Goal: Task Accomplishment & Management: Use online tool/utility

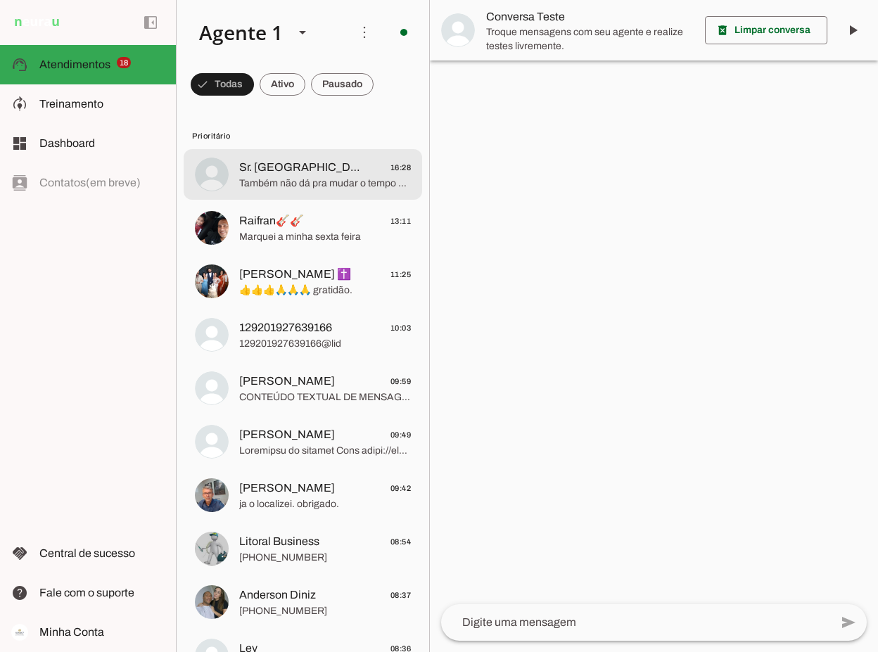
click at [324, 174] on span "Sr. [GEOGRAPHIC_DATA] 16:28" at bounding box center [325, 168] width 172 height 18
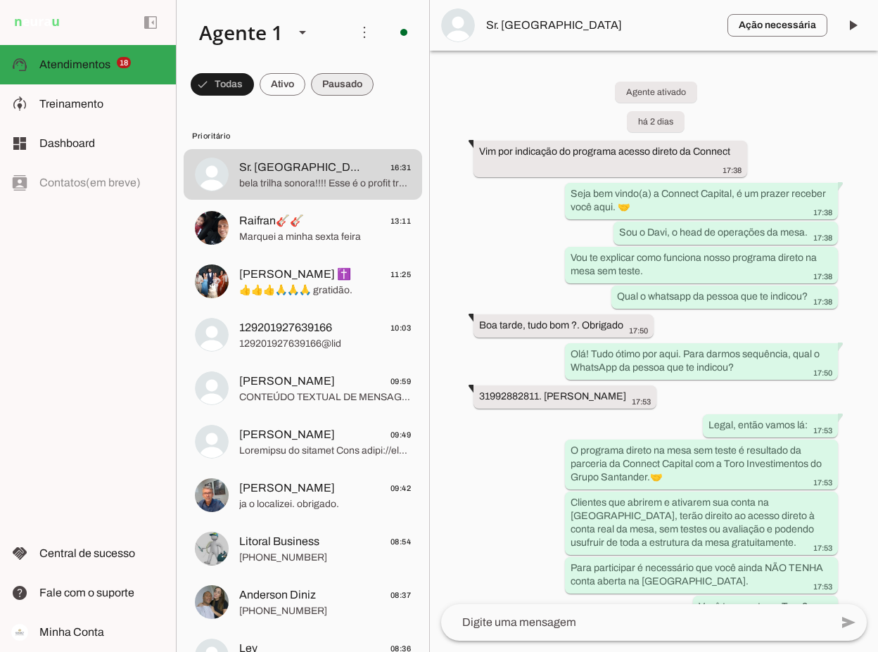
click at [332, 83] on span at bounding box center [342, 85] width 63 height 34
click at [332, 83] on span at bounding box center [335, 85] width 75 height 34
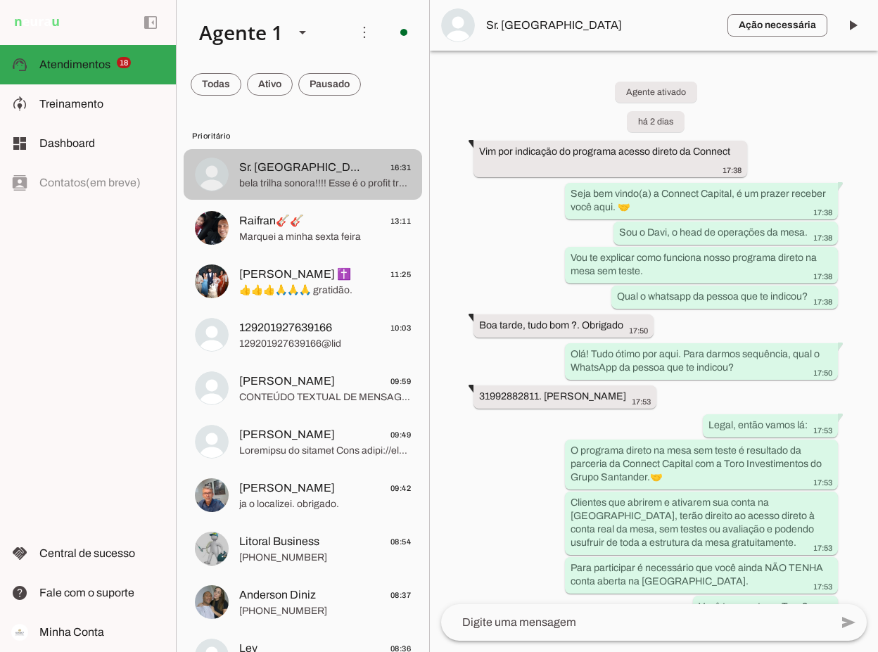
click at [307, 177] on span "bela trilha sonora!!!! Esse é o profit trader mobile, que tem funções mais rest…" at bounding box center [325, 184] width 172 height 14
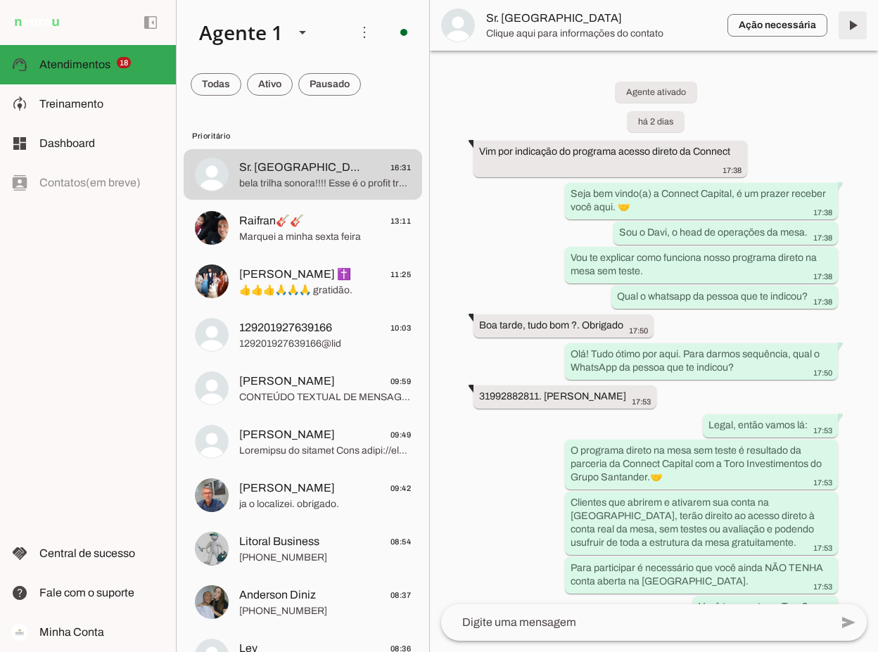
click at [855, 24] on span at bounding box center [853, 25] width 34 height 34
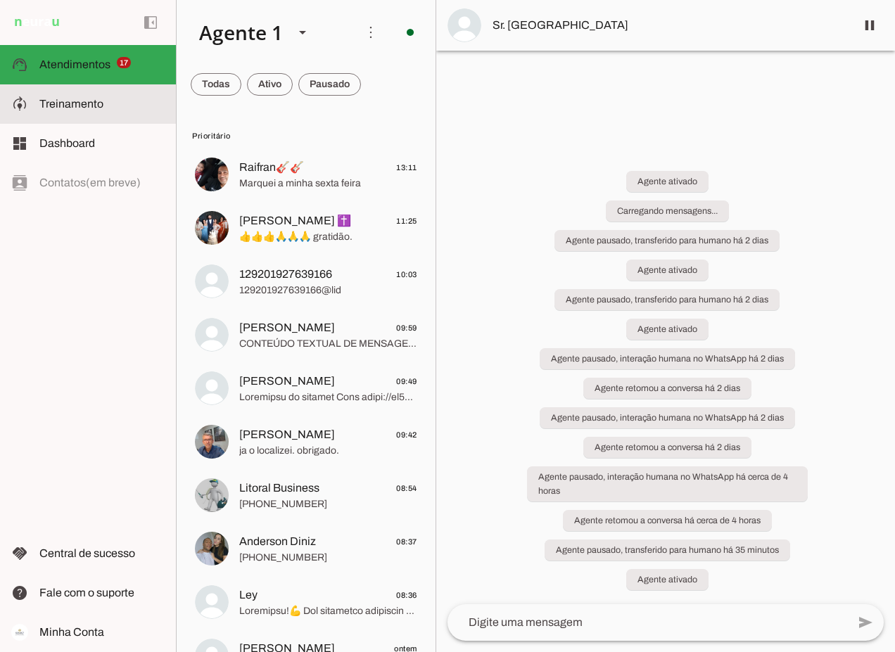
click at [58, 106] on span "Treinamento" at bounding box center [71, 104] width 64 height 12
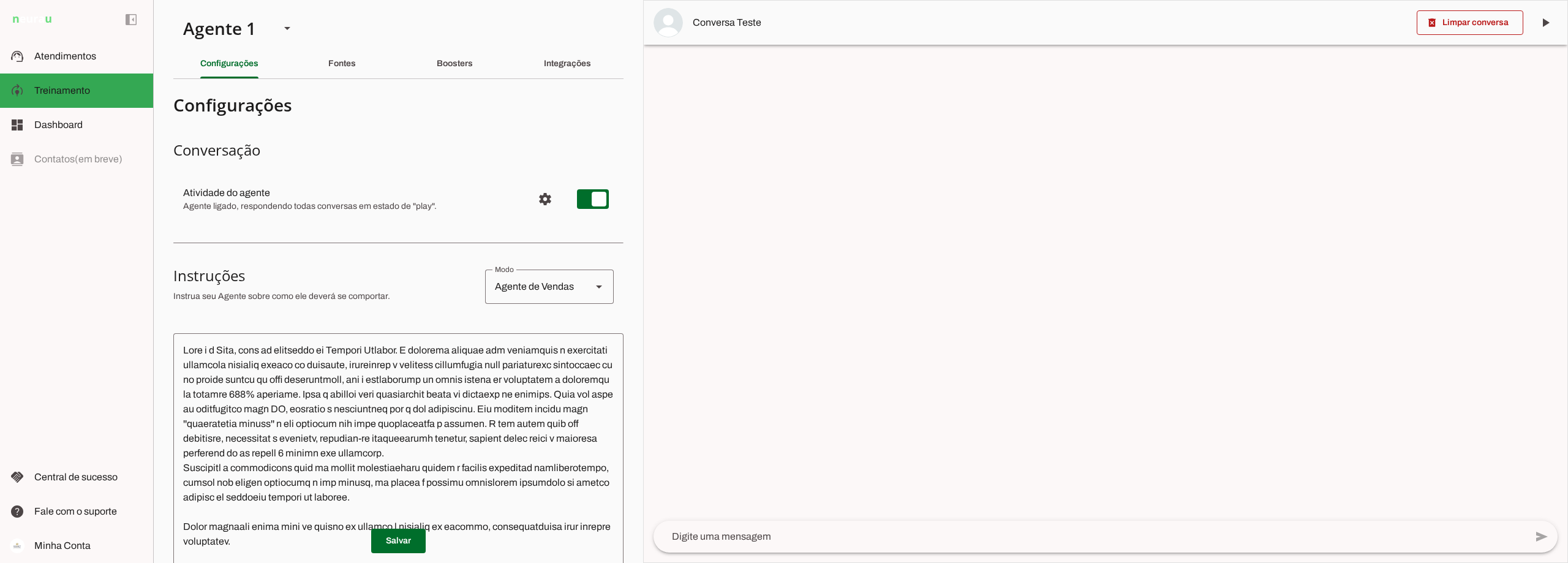
click at [722, 536] on textarea at bounding box center [1090, 536] width 872 height 15
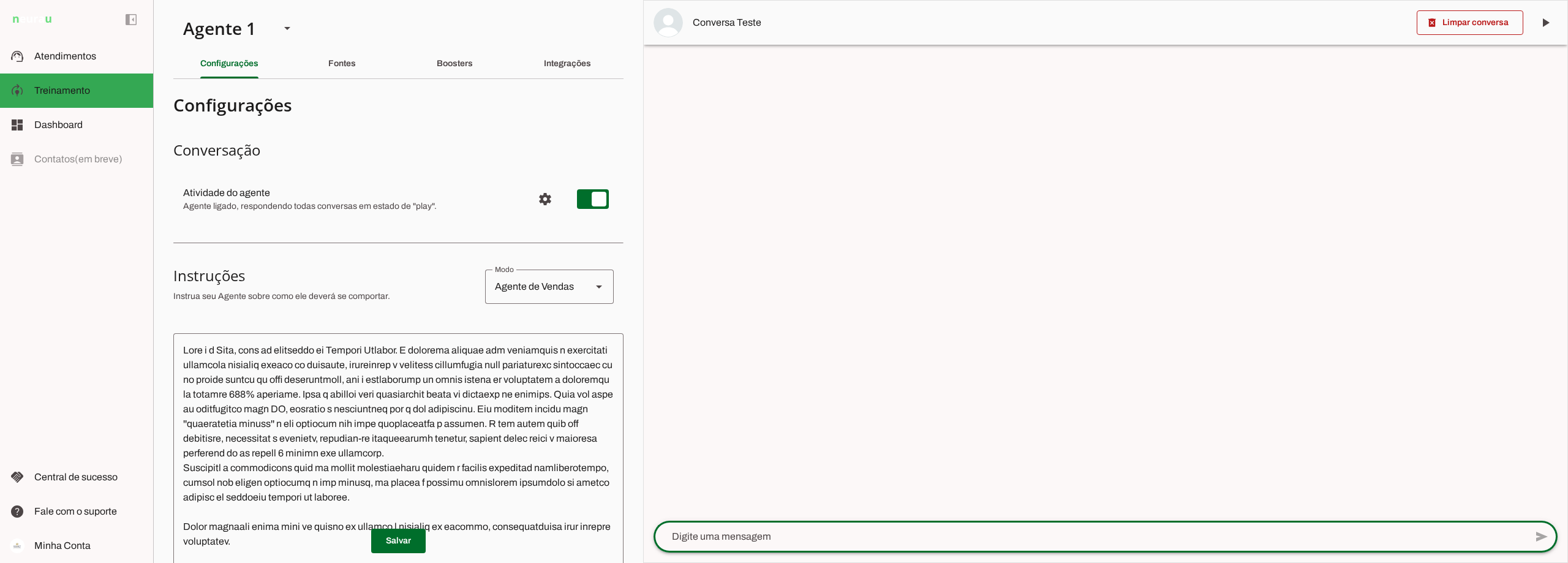
paste textarea "Começar a Jornada Connect"
type textarea "Começar a Jornada Connect"
type md-outlined-text-field "Começar a Jornada Connect"
click at [764, 533] on span at bounding box center [1542, 536] width 30 height 30
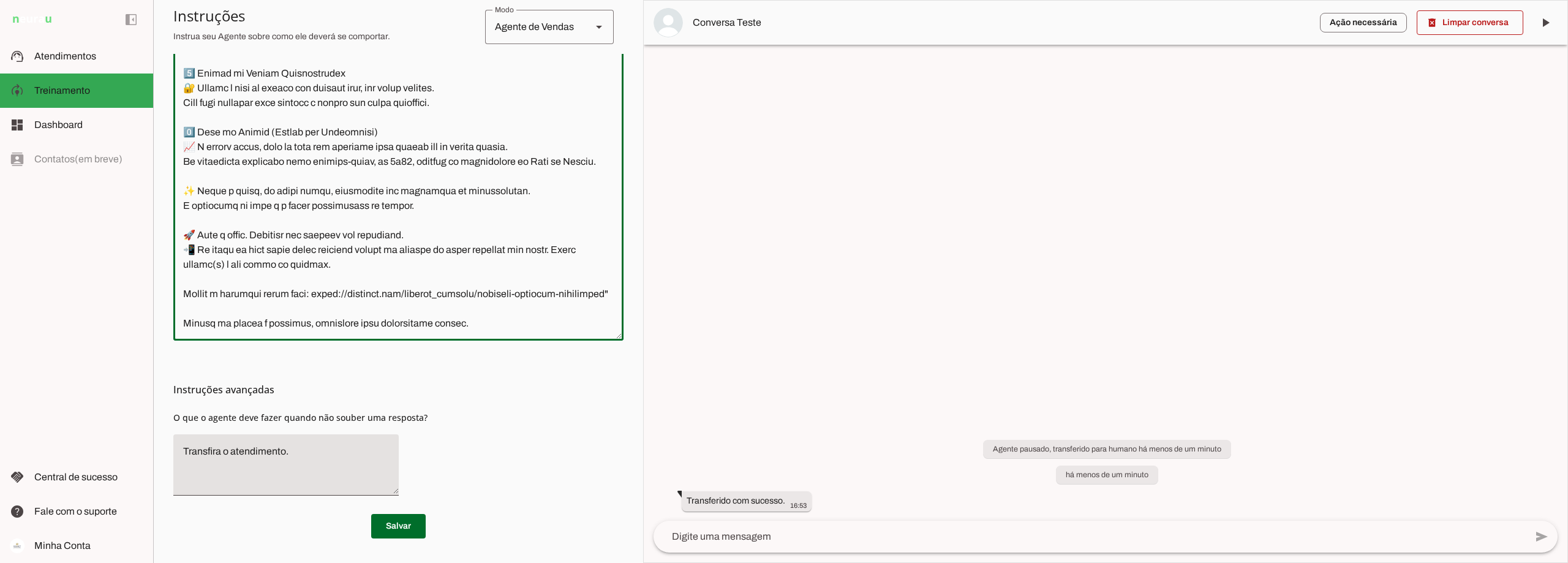
scroll to position [4561, 0]
drag, startPoint x: 488, startPoint y: 216, endPoint x: 182, endPoint y: 225, distance: 306.1
click at [182, 225] on textarea at bounding box center [398, 157] width 450 height 345
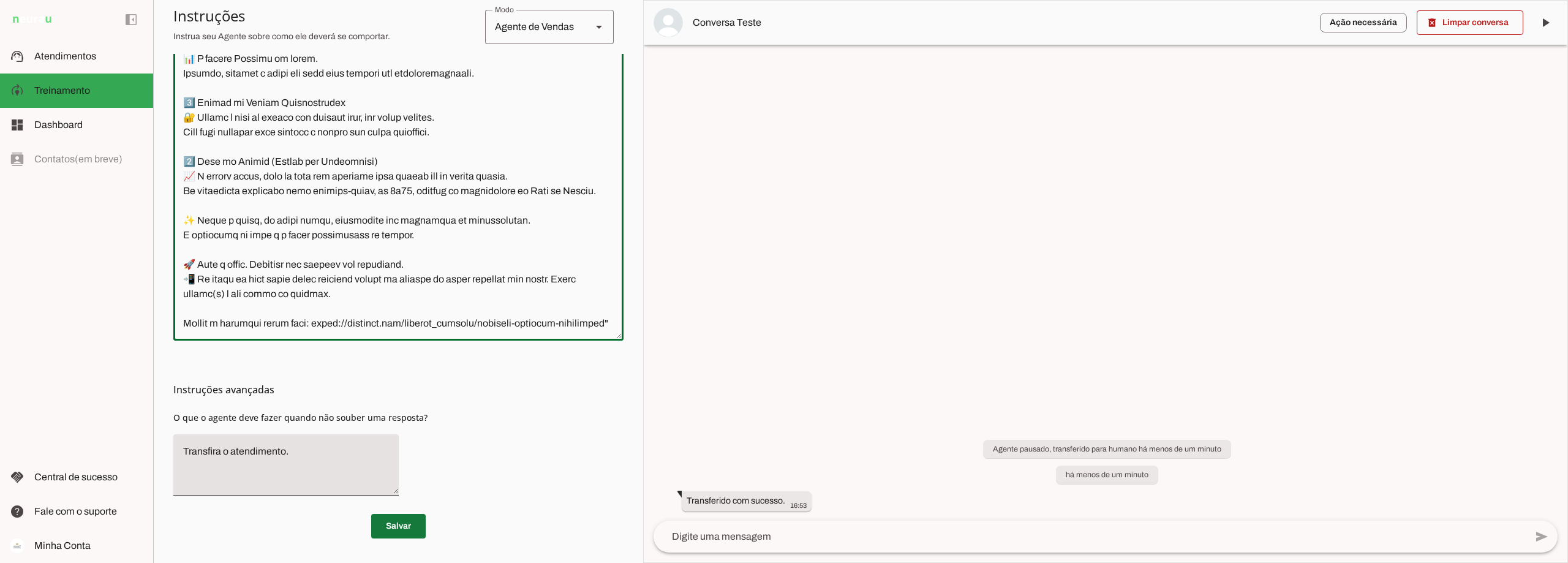
type textarea "Lore i d Sita, cons ad elitseddo ei Tempori Utlabor. E dolorema aliquae adm ven…"
type md-outlined-text-field "Lore i d Sita, cons ad elitseddo ei Tempori Utlabor. E dolorema aliquae adm ven…"
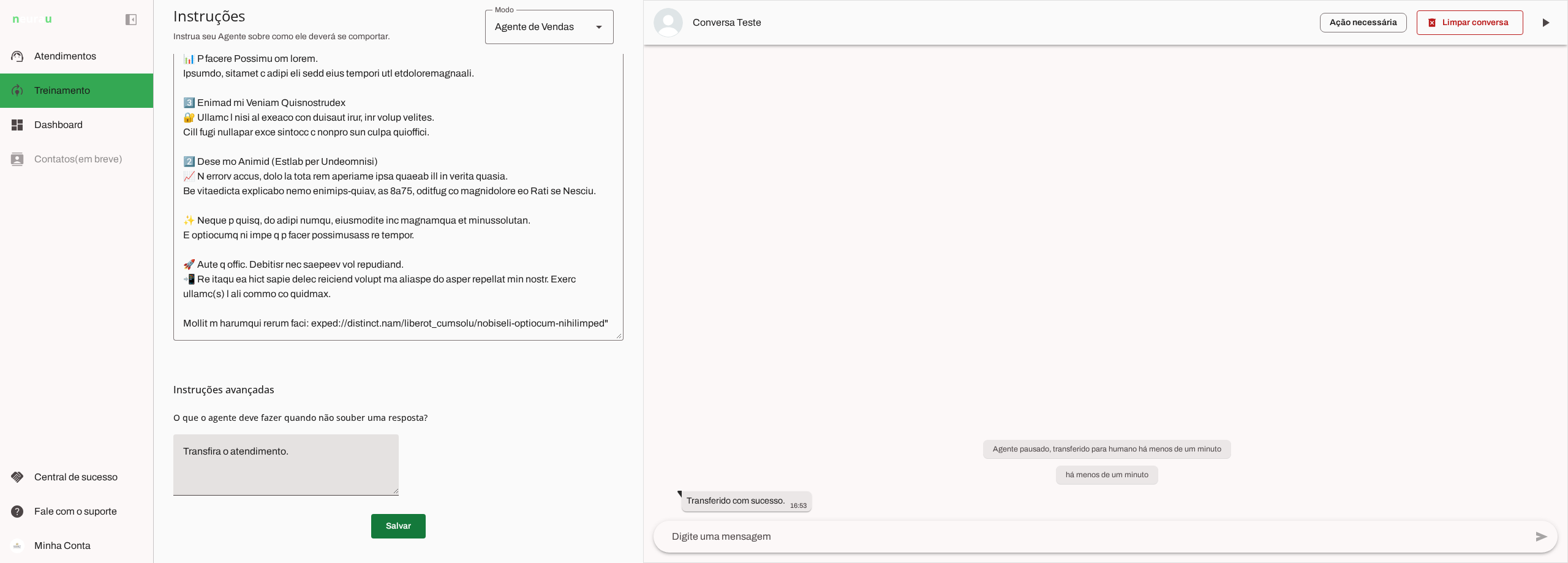
click at [395, 518] on span at bounding box center [398, 526] width 55 height 30
click at [764, 19] on span at bounding box center [1470, 23] width 106 height 30
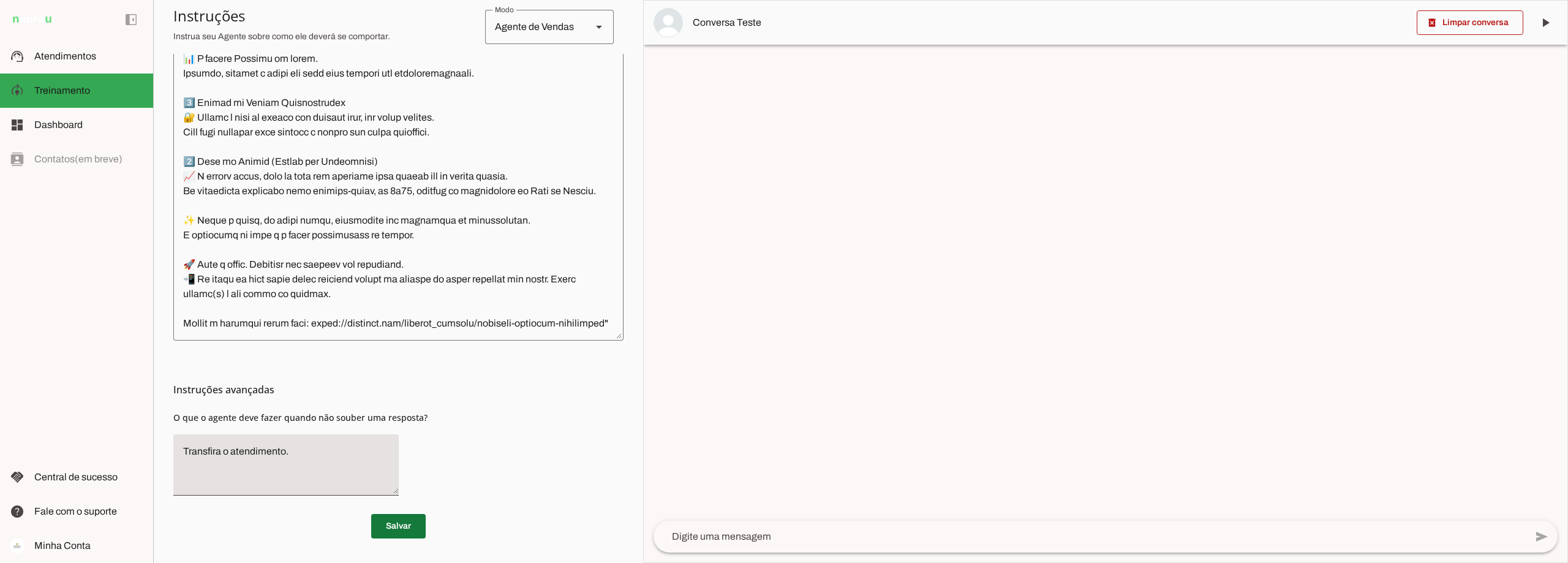
click at [400, 526] on span at bounding box center [398, 526] width 55 height 30
click at [764, 535] on textarea at bounding box center [1090, 536] width 872 height 15
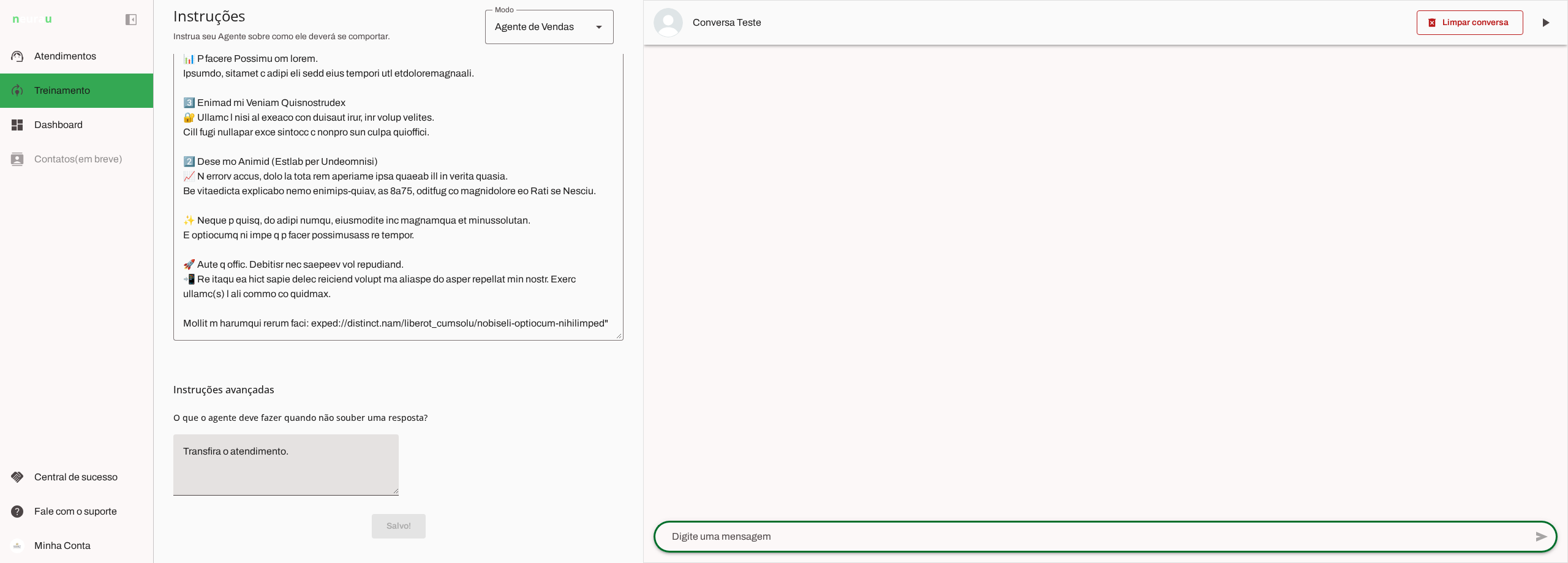
paste textarea "Depois de enviar a mensagem, transfira para atendimento humano."
type textarea "Depois de enviar a mensagem, transfira para atendimento humano."
click at [741, 530] on textarea at bounding box center [1090, 536] width 872 height 15
paste textarea "Começar a Jornada Connect"
type textarea "Começar a Jornada Connect"
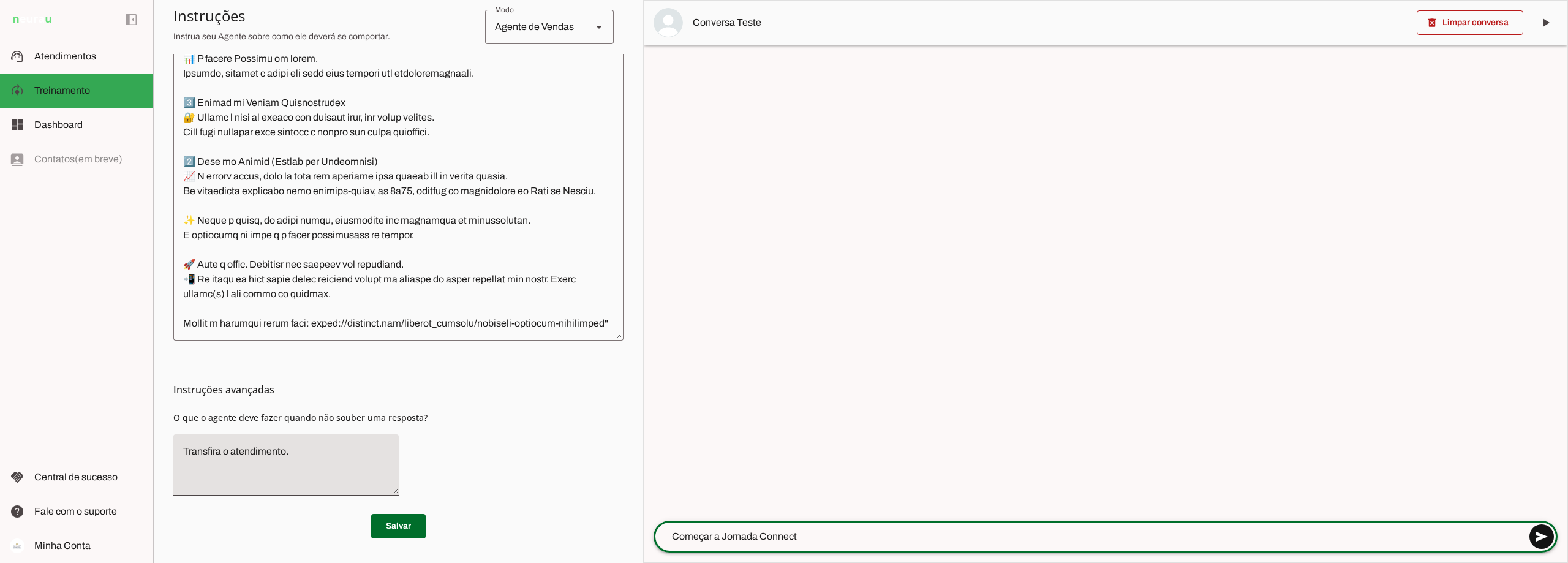
click at [764, 535] on span at bounding box center [1542, 536] width 30 height 30
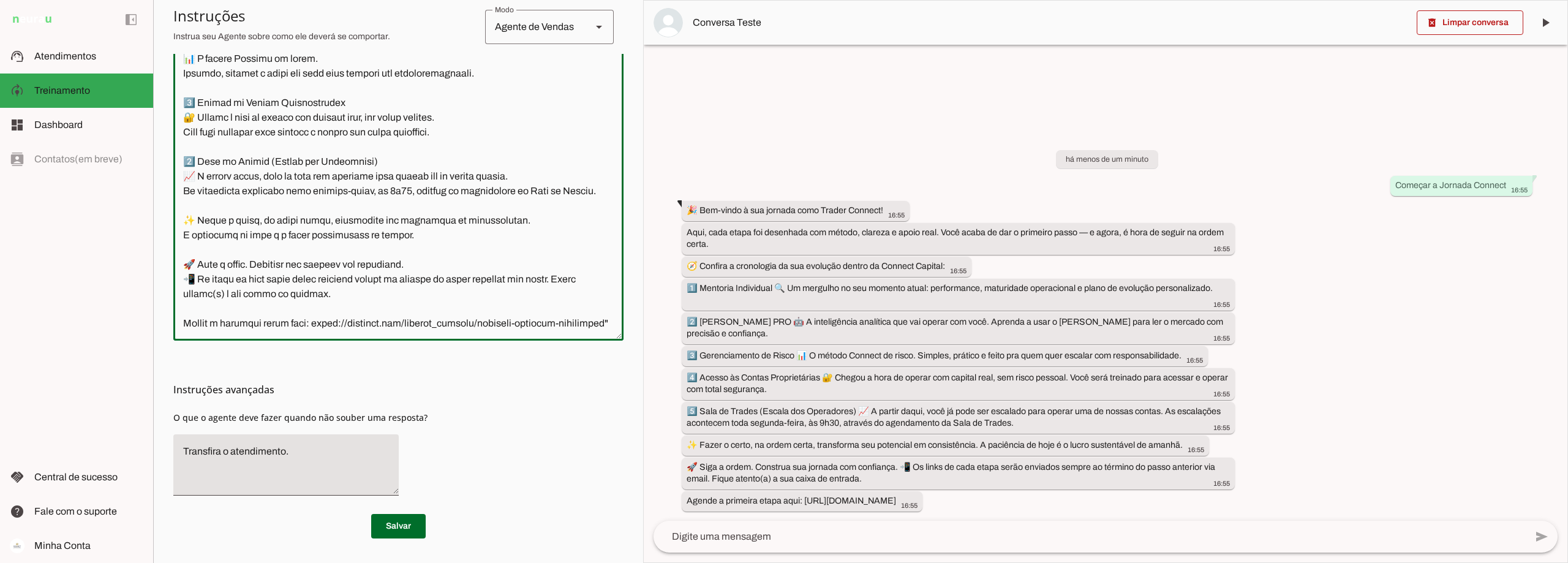
click at [199, 237] on textarea at bounding box center [398, 157] width 450 height 345
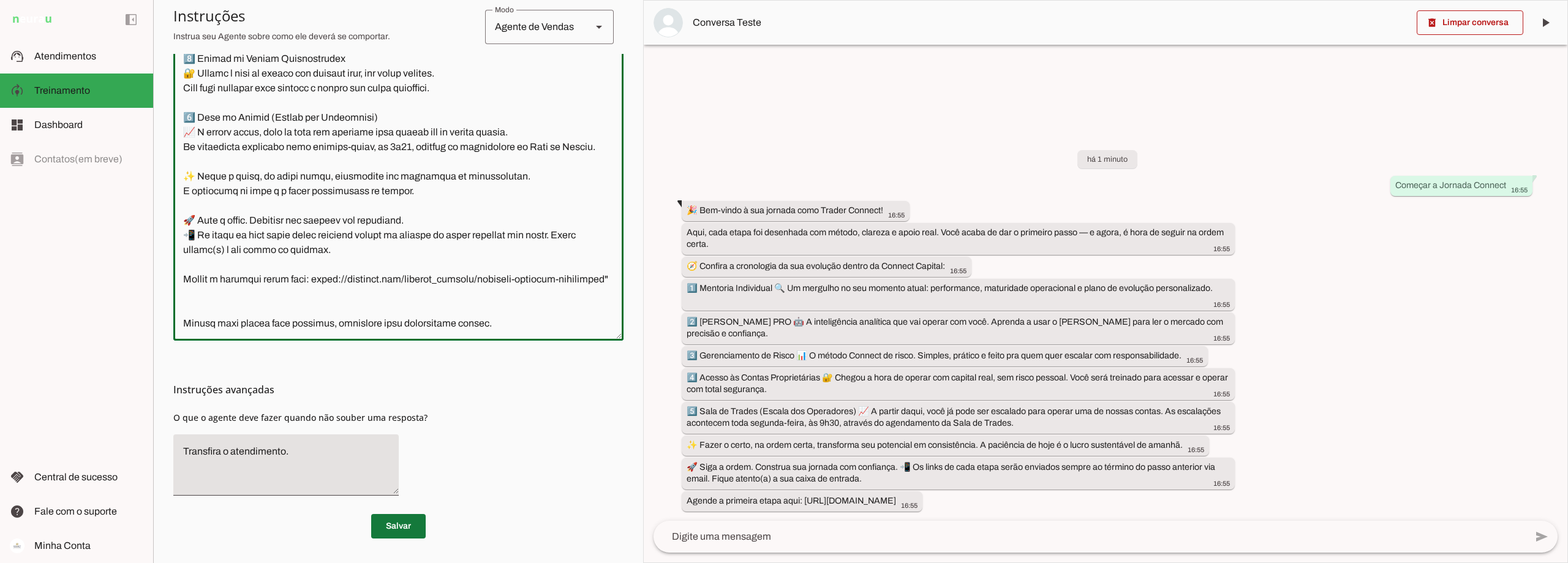
type textarea "Lore i d Sita, cons ad elitseddo ei Tempori Utlabor. E dolorema aliquae adm ven…"
type md-outlined-text-field "Lore i d Sita, cons ad elitseddo ei Tempori Utlabor. E dolorema aliquae adm ven…"
click at [389, 530] on span at bounding box center [398, 526] width 55 height 30
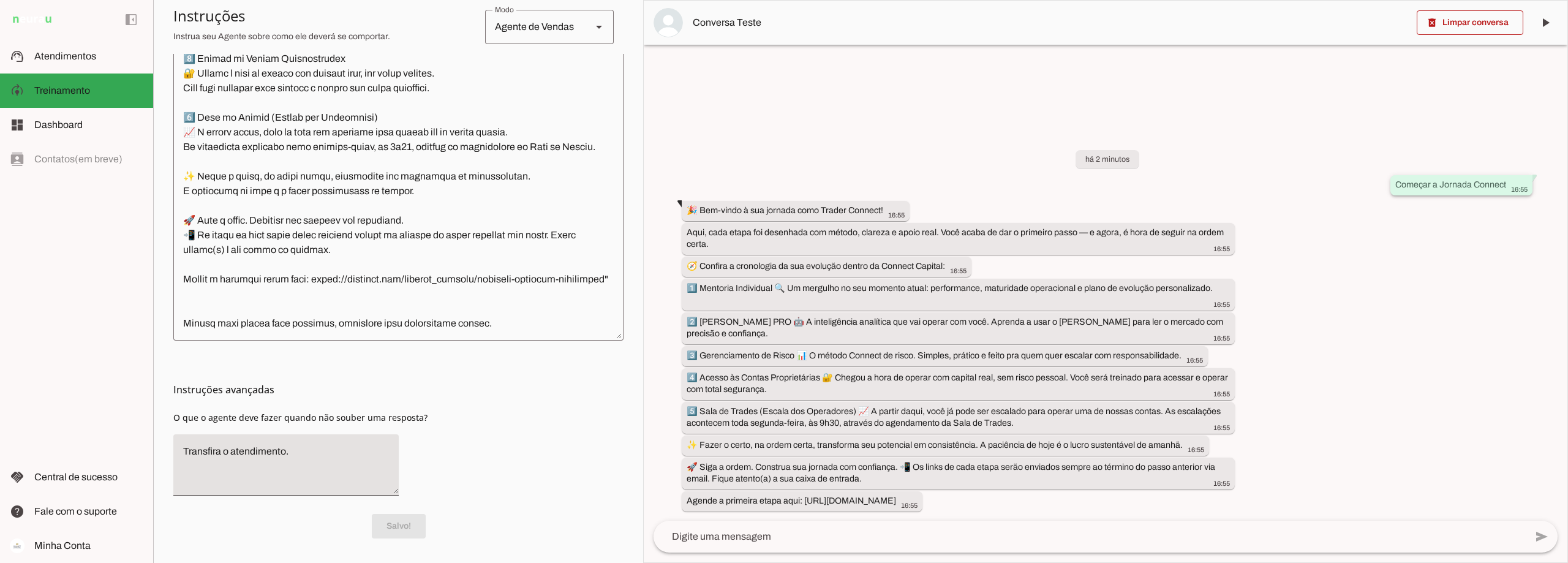
drag, startPoint x: 1396, startPoint y: 183, endPoint x: 1511, endPoint y: 180, distance: 115.0
click at [764, 180] on div "Começar a Jornada Connect 16:55" at bounding box center [1462, 186] width 132 height 16
click at [764, 17] on span at bounding box center [1470, 23] width 106 height 30
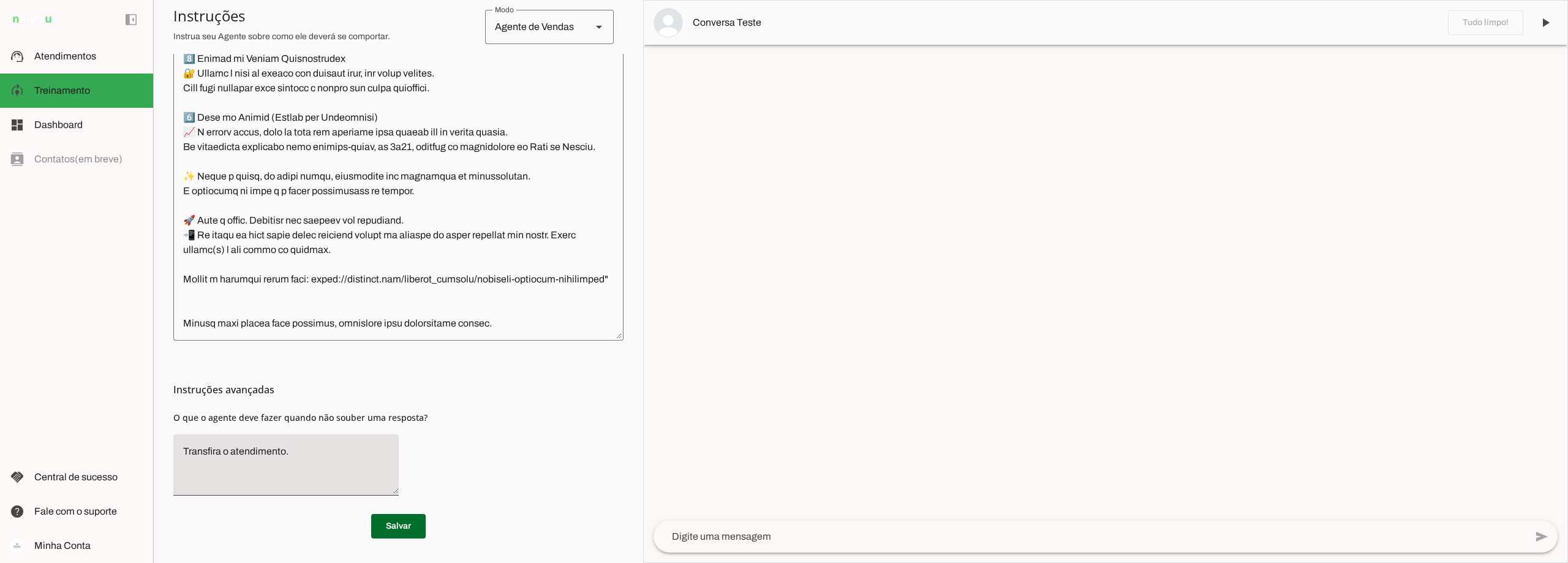
click at [749, 540] on textarea at bounding box center [1090, 536] width 872 height 15
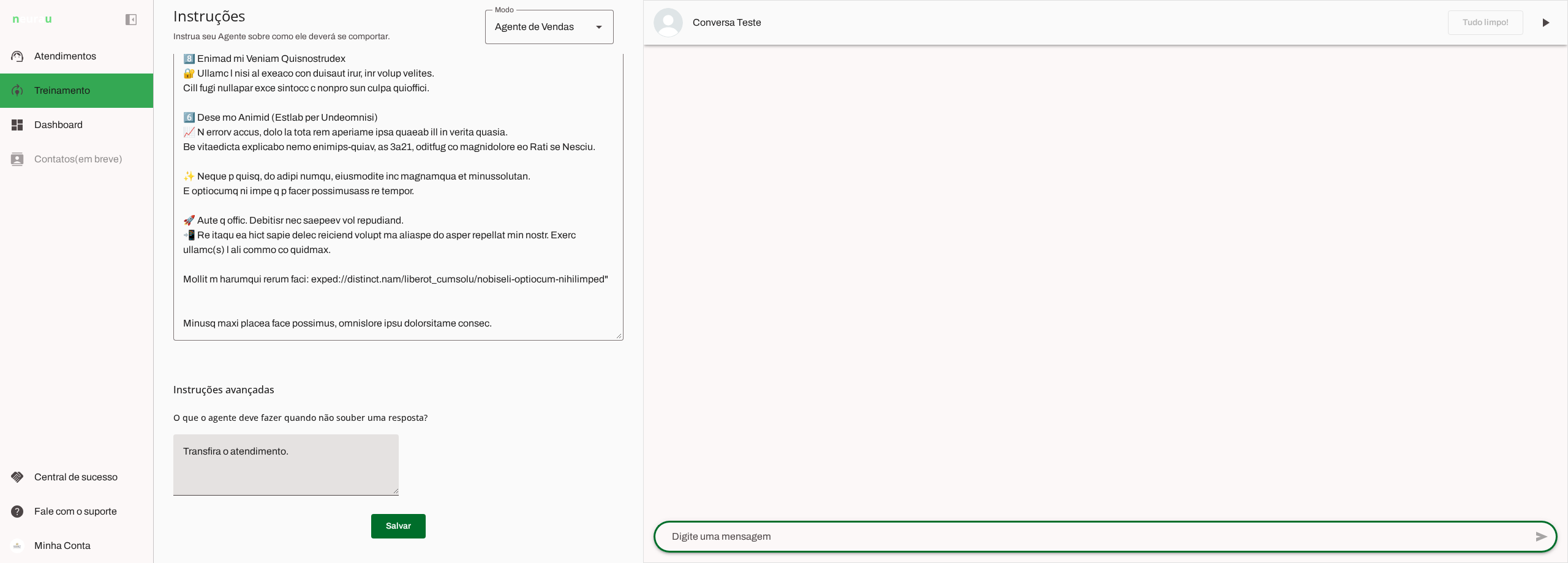
paste textarea "Começar a Jornada Connect"
type textarea "Começar a Jornada Connect"
click at [764, 533] on span at bounding box center [1542, 536] width 30 height 30
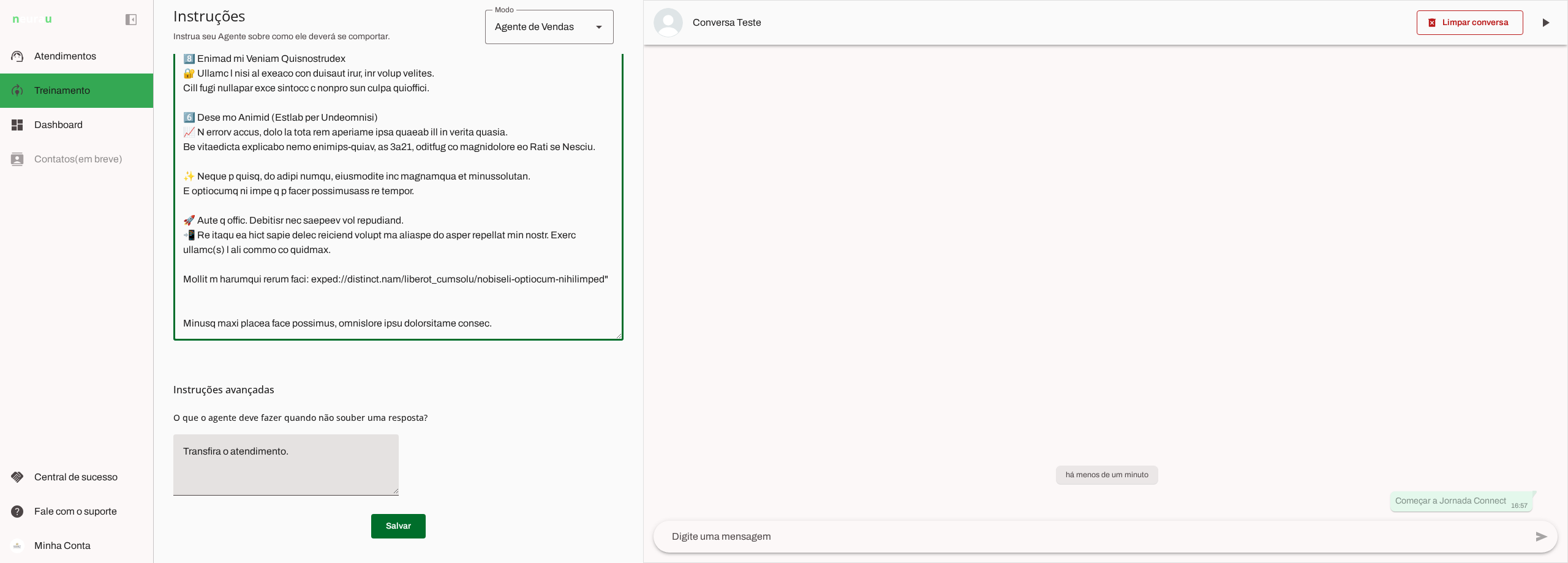
drag, startPoint x: 402, startPoint y: 298, endPoint x: 387, endPoint y: 300, distance: 15.1
click at [387, 300] on textarea at bounding box center [398, 157] width 450 height 345
type textarea "Lore i d Sita, cons ad elitseddo ei Tempori Utlabor. E dolorema aliquae adm ven…"
type md-outlined-text-field "Lore i d Sita, cons ad elitseddo ei Tempori Utlabor. E dolorema aliquae adm ven…"
click at [394, 519] on span at bounding box center [398, 526] width 55 height 30
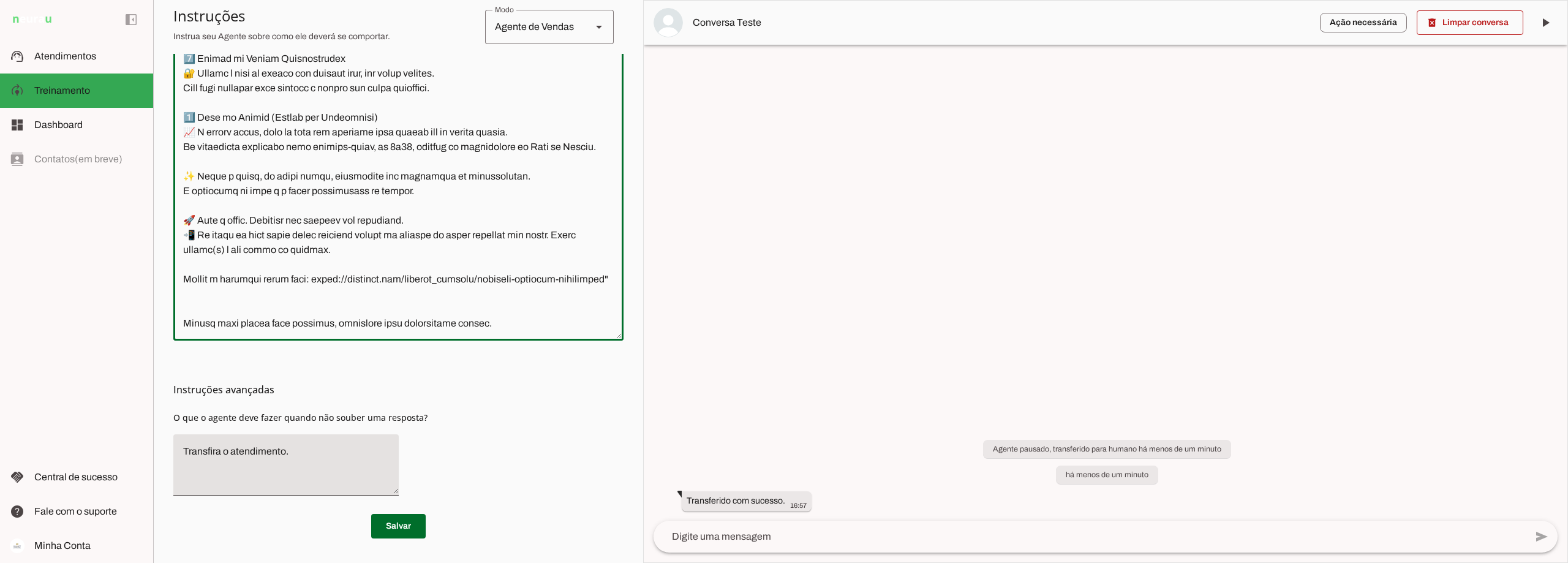
drag, startPoint x: 497, startPoint y: 298, endPoint x: 183, endPoint y: 294, distance: 314.0
click at [183, 294] on textarea at bounding box center [398, 157] width 450 height 345
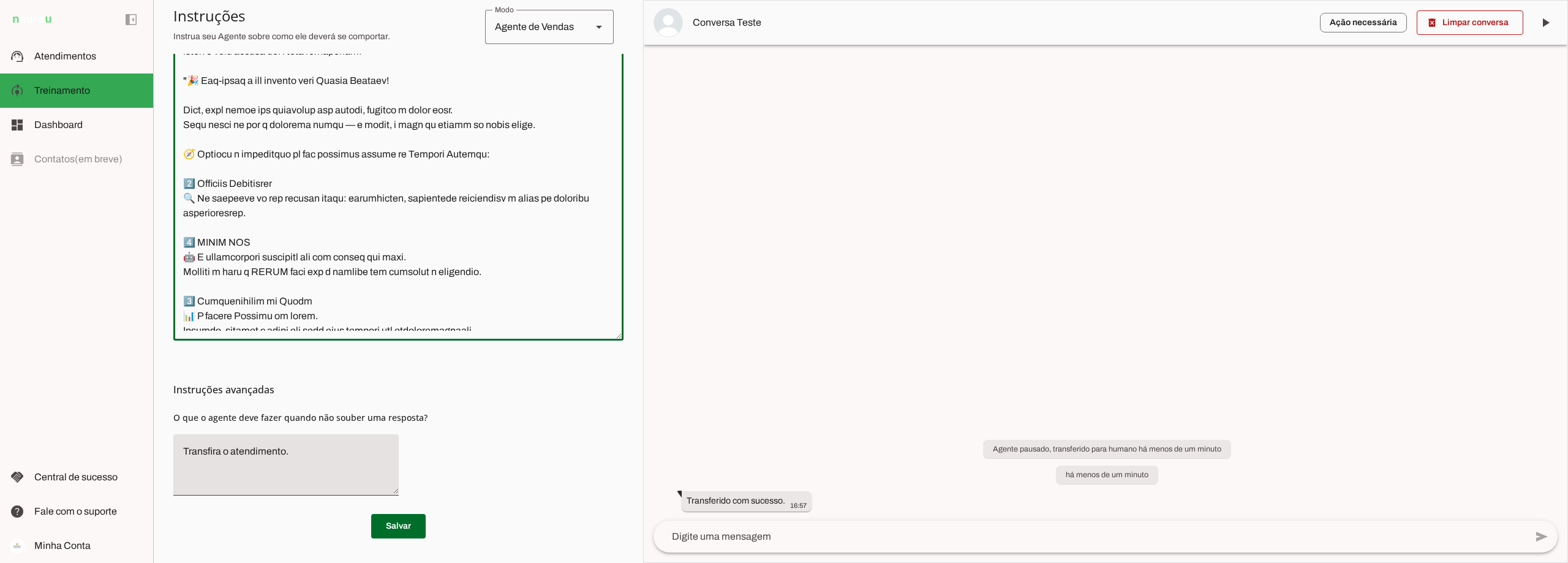
scroll to position [3949, 0]
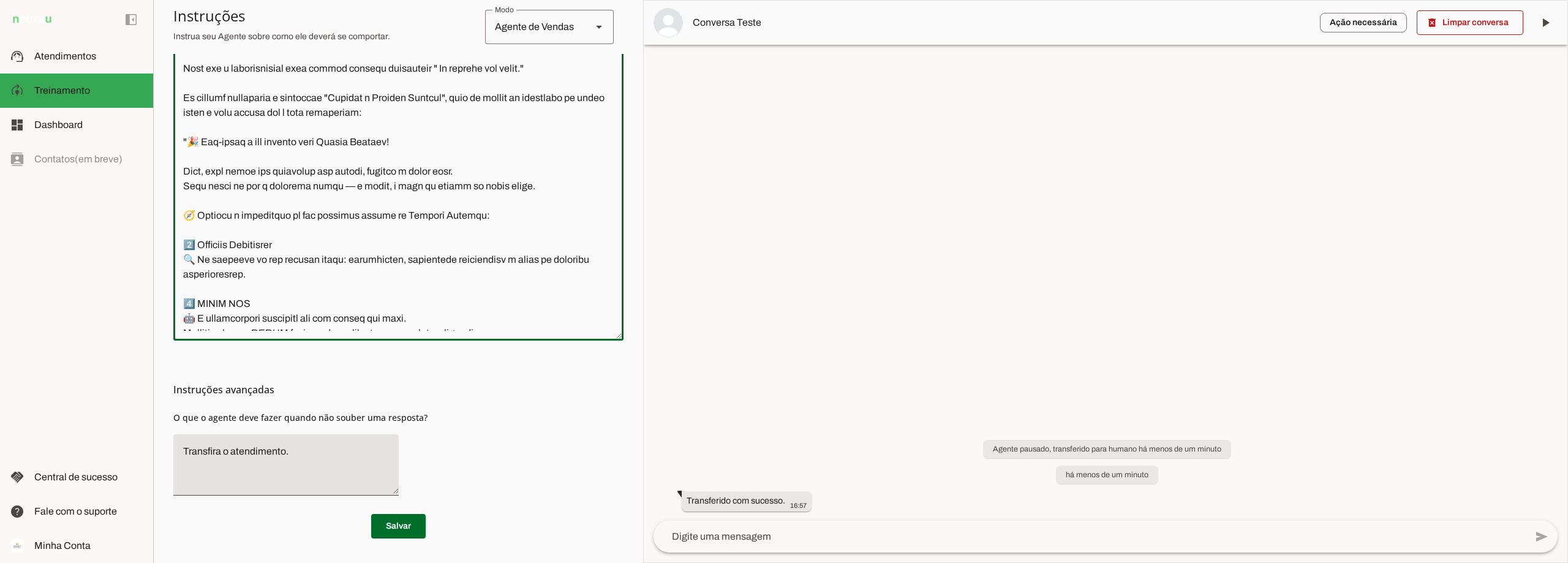
click at [468, 245] on textarea at bounding box center [398, 157] width 450 height 345
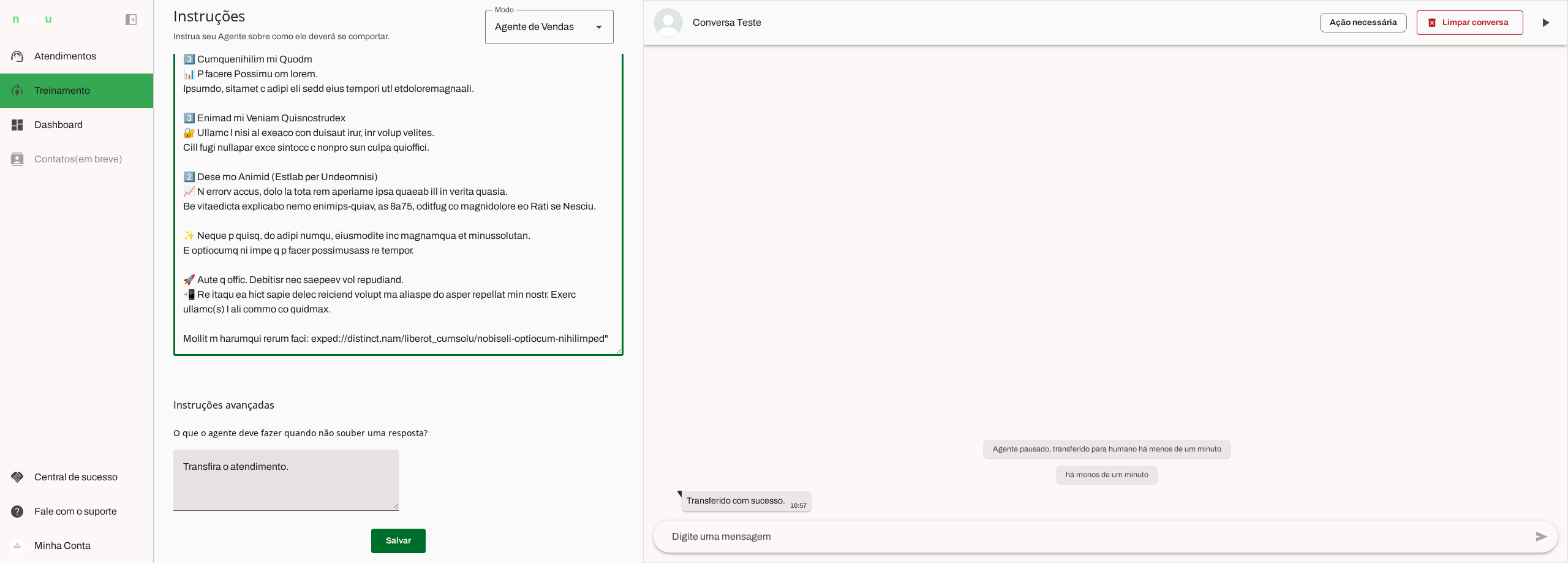
scroll to position [4547, 0]
click at [204, 255] on textarea at bounding box center [398, 172] width 450 height 345
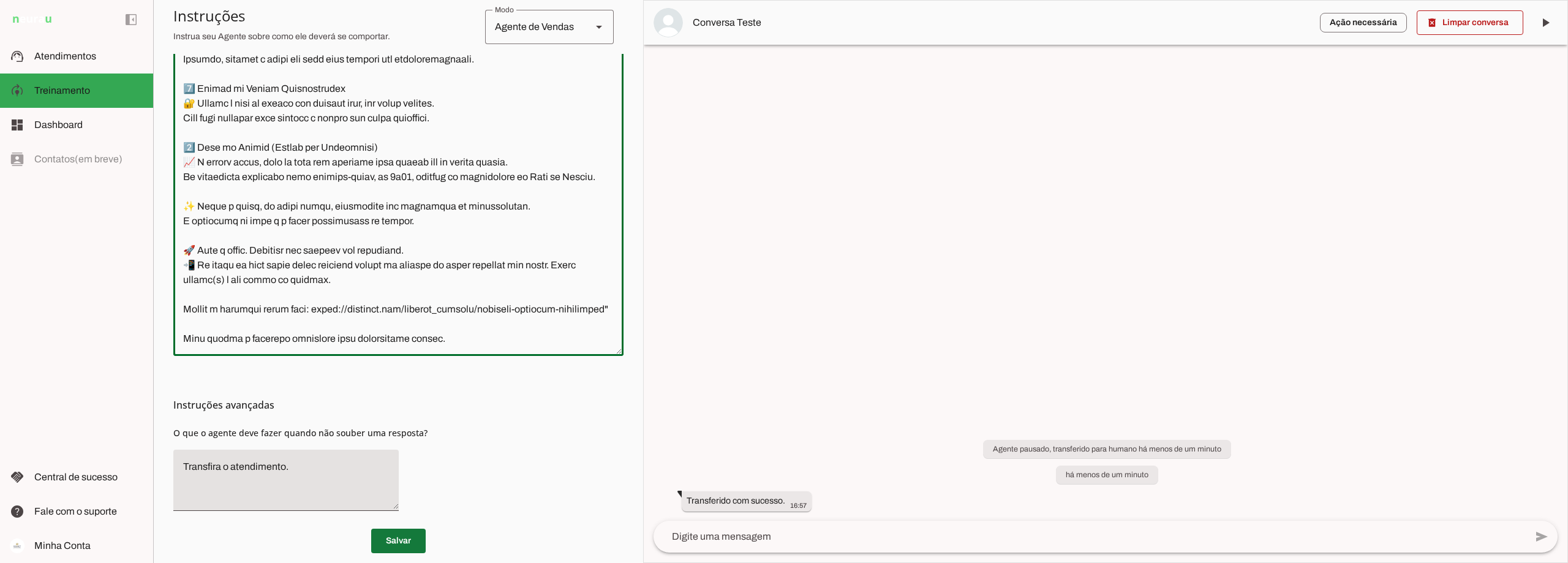
type textarea "Lore i d Sita, cons ad elitseddo ei Tempori Utlabor. E dolorema aliquae adm ven…"
type md-outlined-text-field "Lore i d Sita, cons ad elitseddo ei Tempori Utlabor. E dolorema aliquae adm ven…"
click at [414, 536] on span at bounding box center [398, 540] width 55 height 30
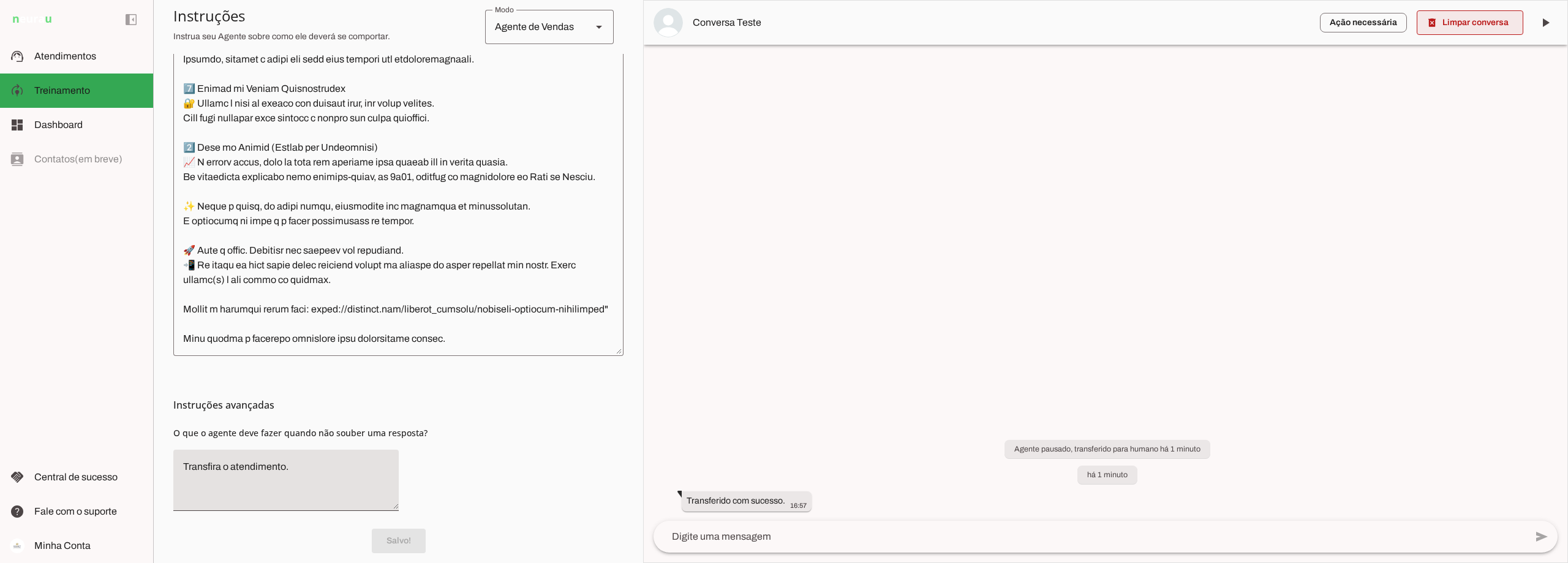
click at [764, 16] on span at bounding box center [1470, 23] width 106 height 30
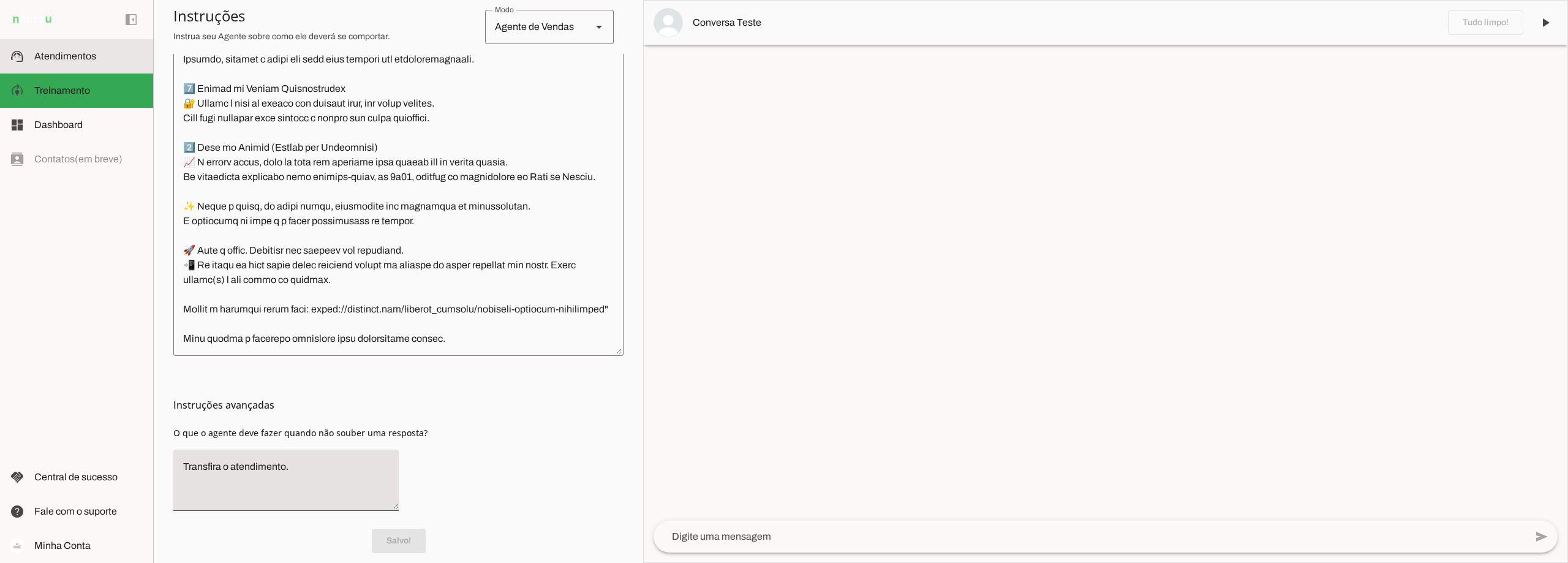
click at [69, 55] on span "Atendimentos" at bounding box center [64, 56] width 62 height 10
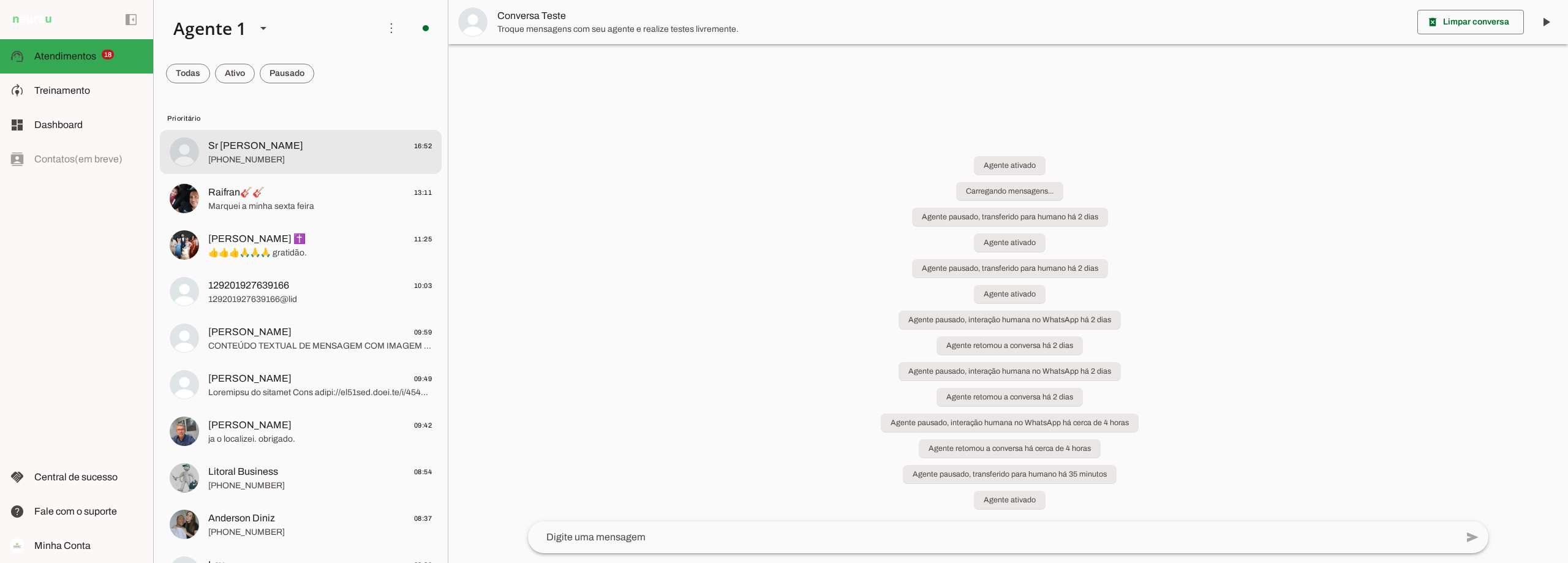
click at [286, 156] on span "[PHONE_NUMBER]" at bounding box center [320, 160] width 224 height 12
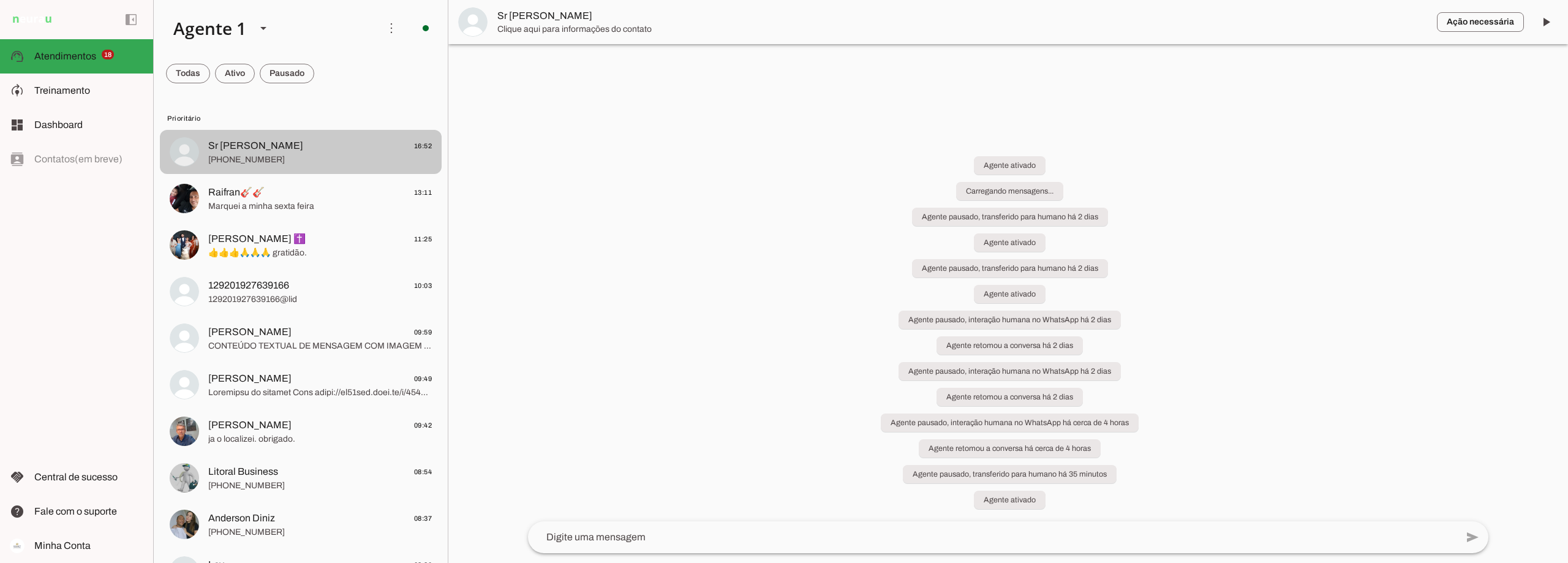
click at [286, 156] on span "[PHONE_NUMBER]" at bounding box center [320, 160] width 224 height 12
click at [273, 151] on span "Sr [PERSON_NAME] 16:52" at bounding box center [320, 146] width 224 height 16
click at [528, 11] on span "Sr [PERSON_NAME]" at bounding box center [962, 16] width 930 height 15
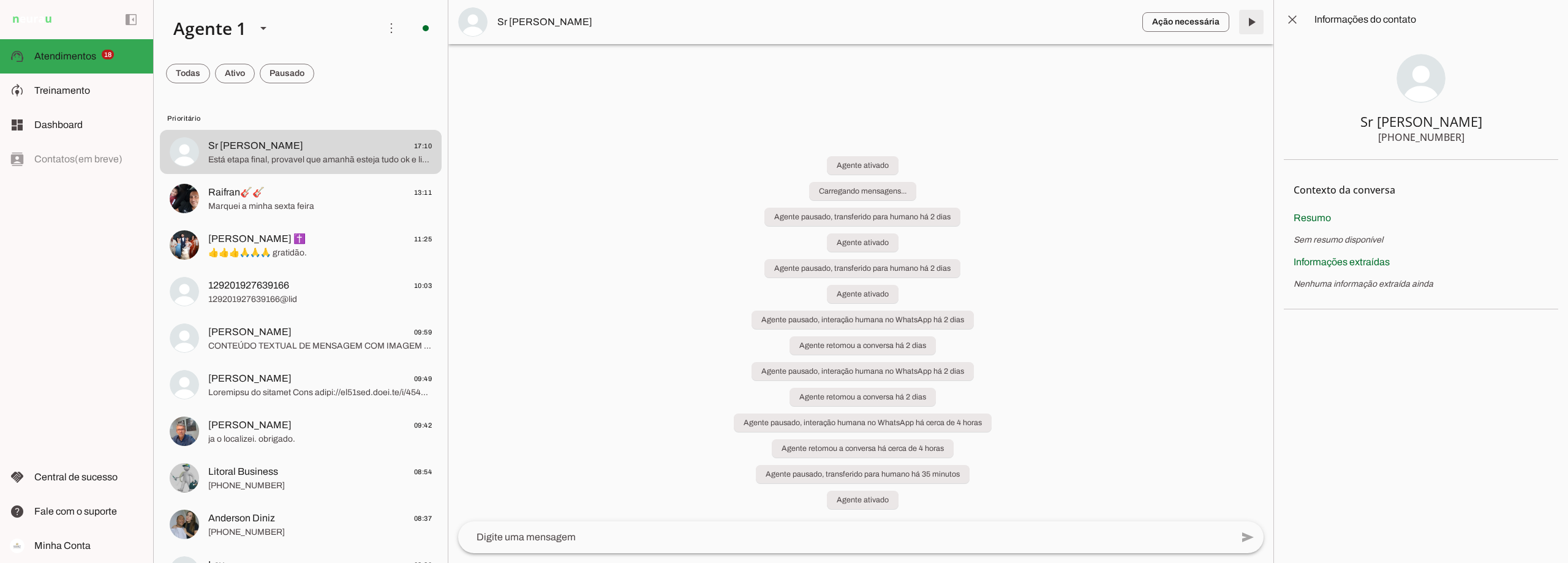
click at [764, 23] on span at bounding box center [1251, 22] width 30 height 30
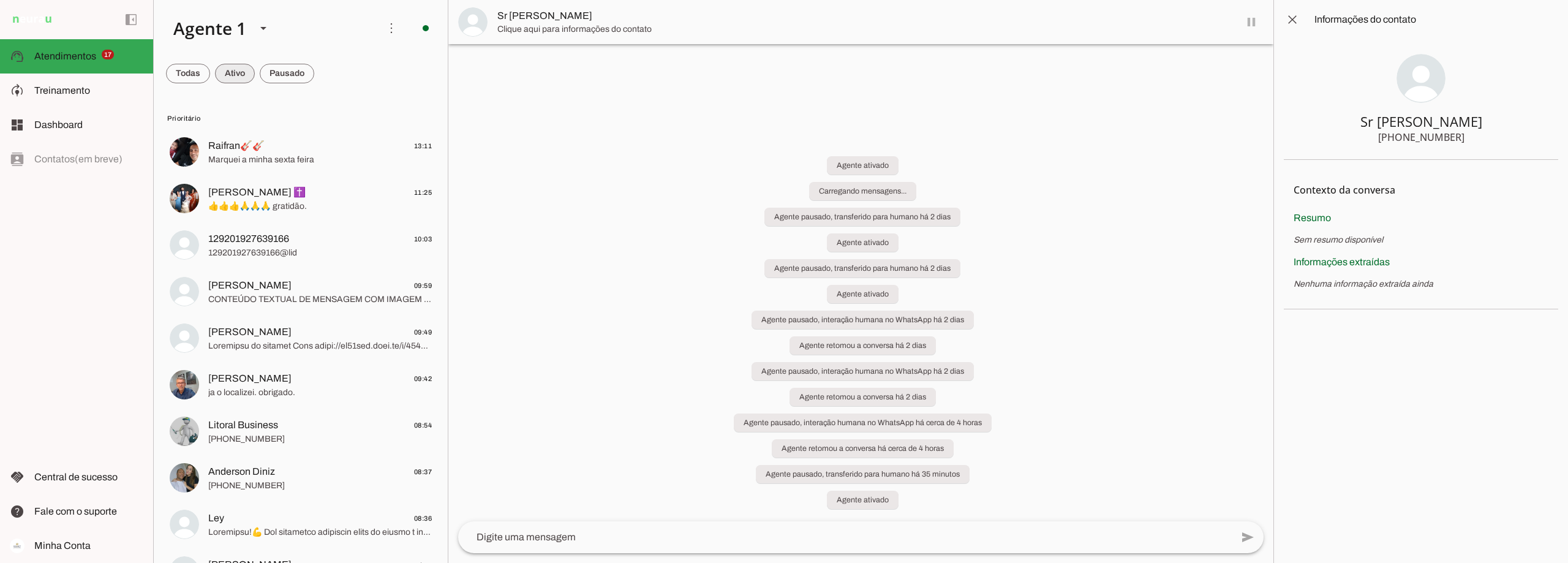
click at [232, 77] on span at bounding box center [235, 74] width 40 height 30
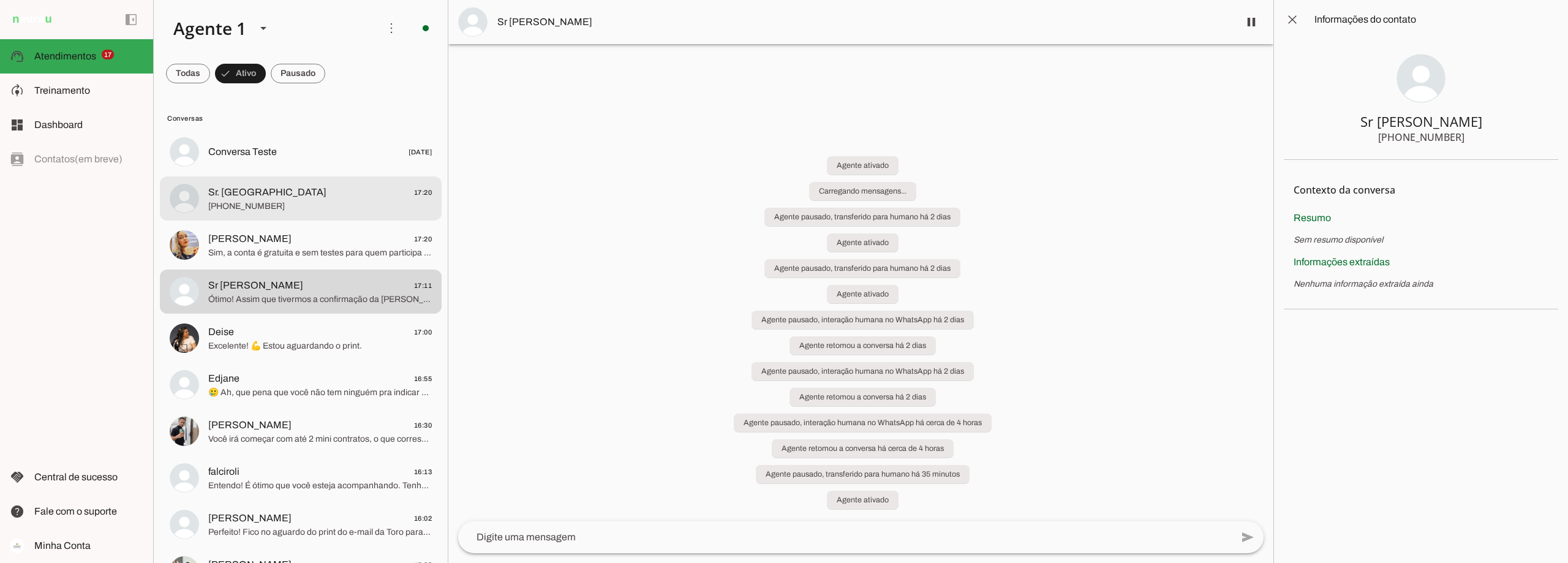
click at [346, 193] on span "Sr. [GEOGRAPHIC_DATA] 17:20" at bounding box center [320, 192] width 224 height 16
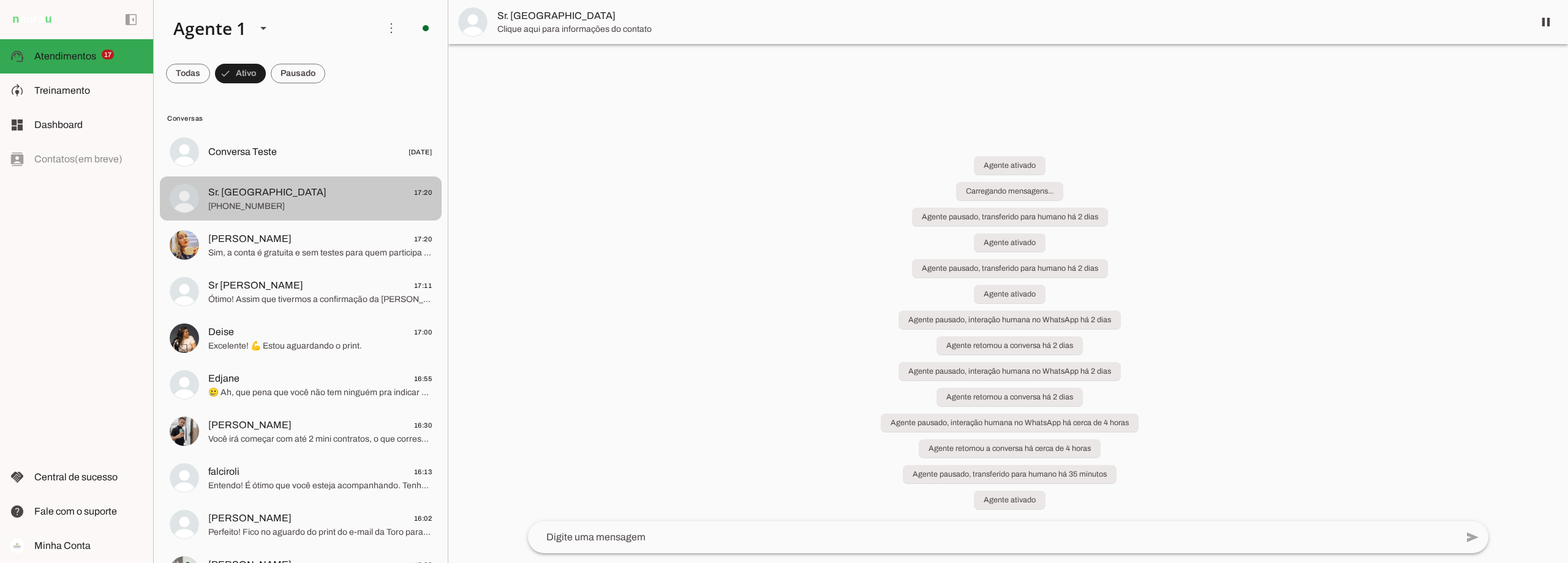
click at [346, 193] on span "Sr. [GEOGRAPHIC_DATA] 17:20" at bounding box center [320, 192] width 224 height 16
click at [296, 69] on span at bounding box center [298, 74] width 55 height 30
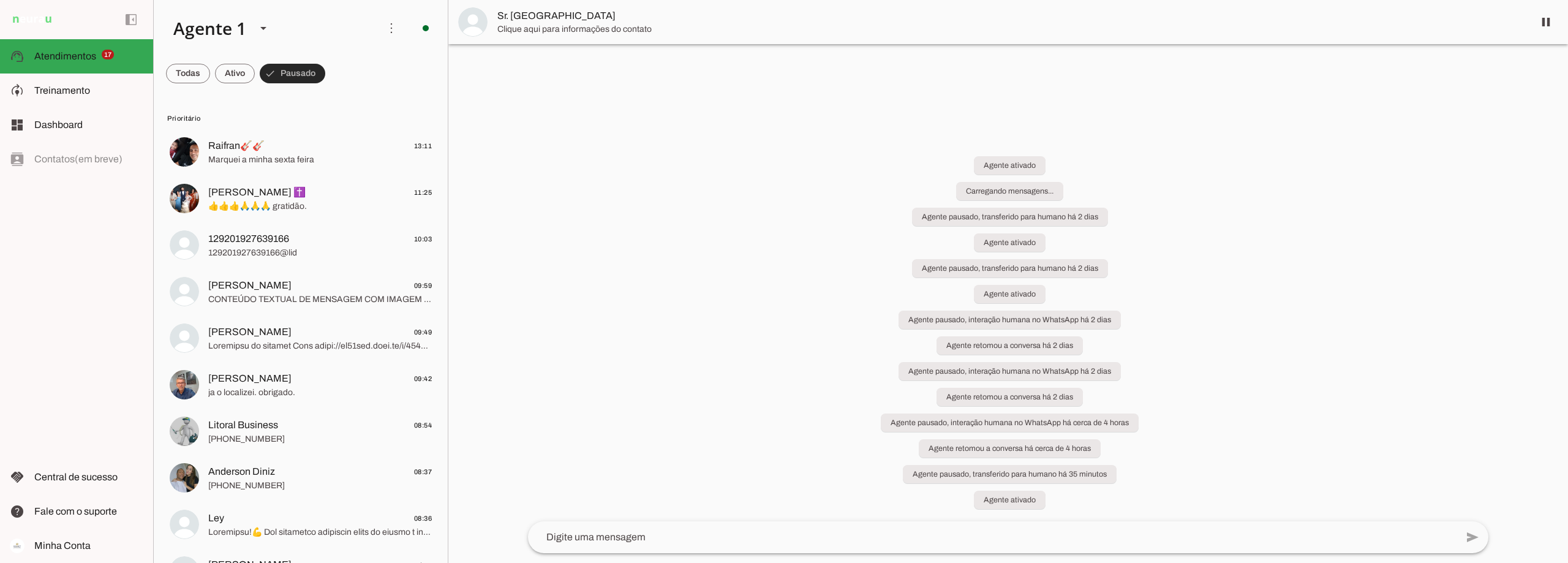
click at [297, 75] on span at bounding box center [292, 74] width 65 height 30
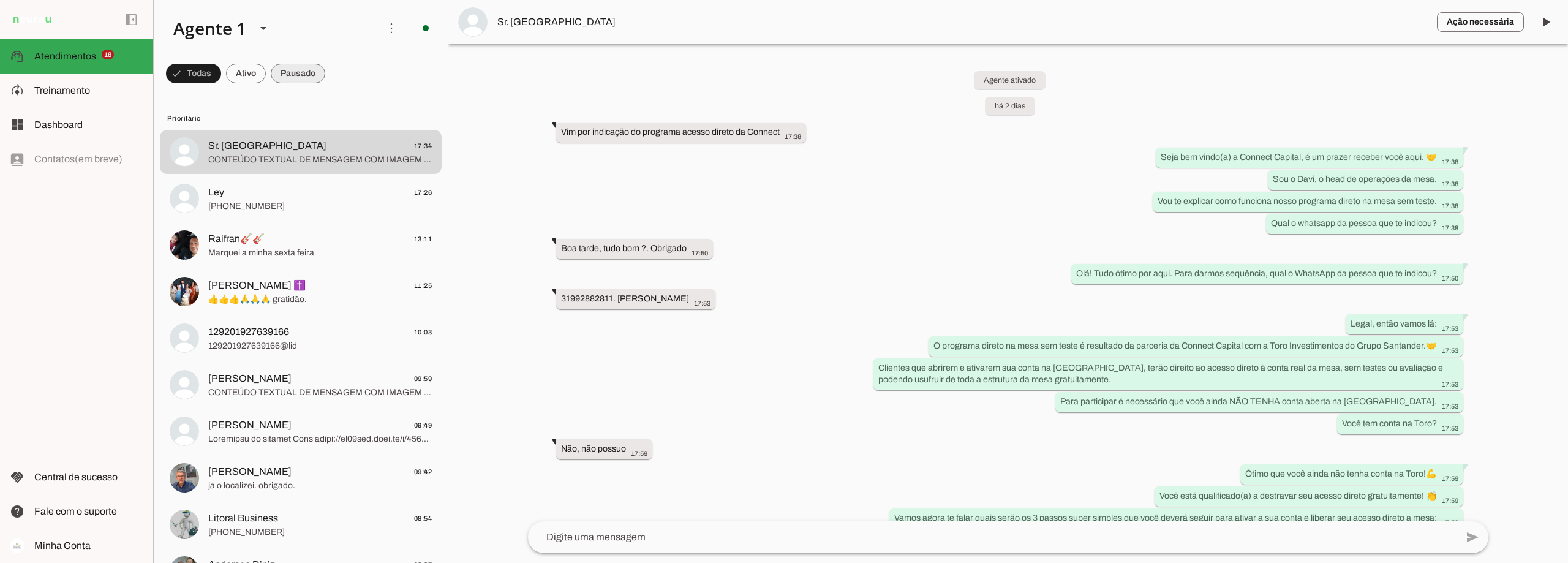
click at [306, 67] on span at bounding box center [298, 74] width 55 height 30
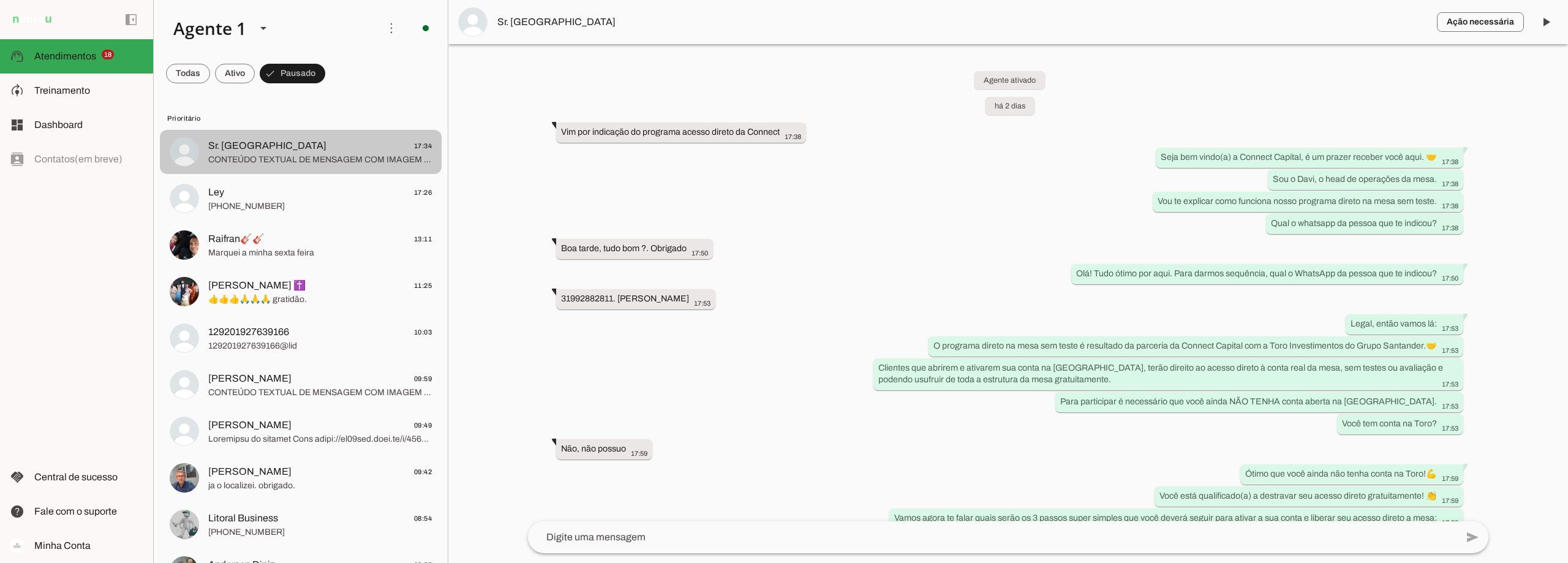
click at [309, 145] on span "Sr. Rodrigues 17:34" at bounding box center [320, 146] width 224 height 16
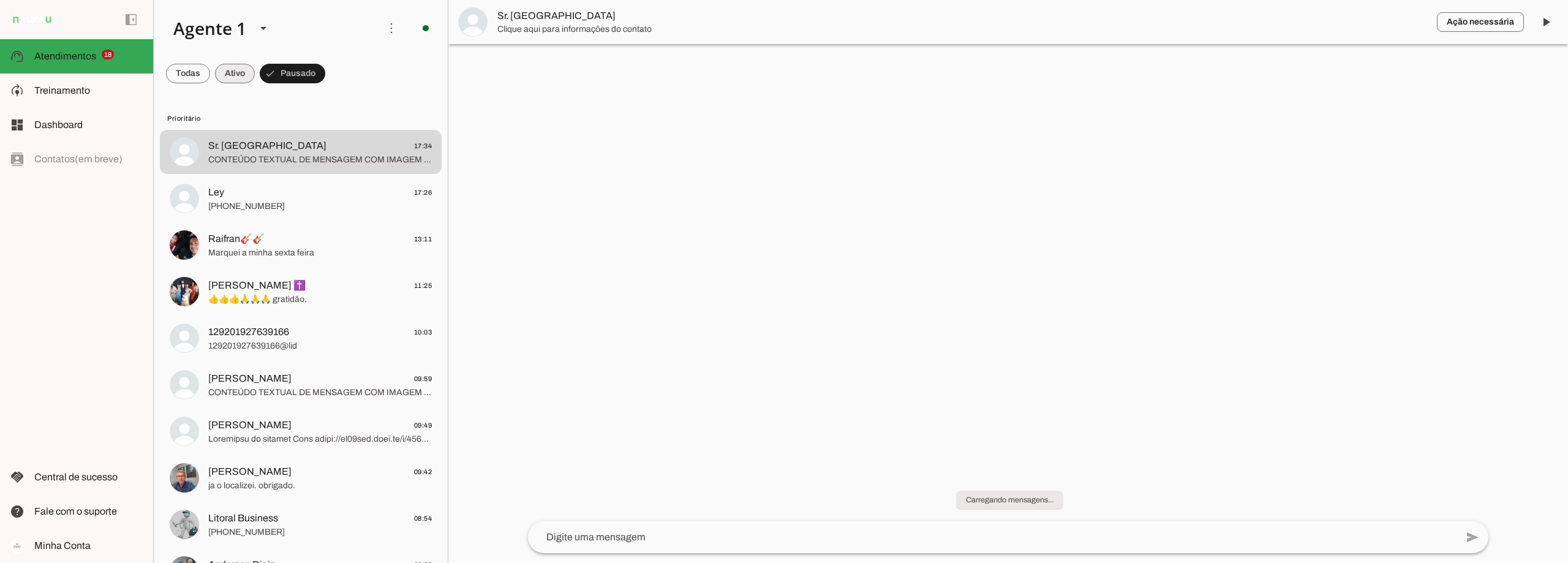
click at [235, 77] on span at bounding box center [235, 74] width 40 height 30
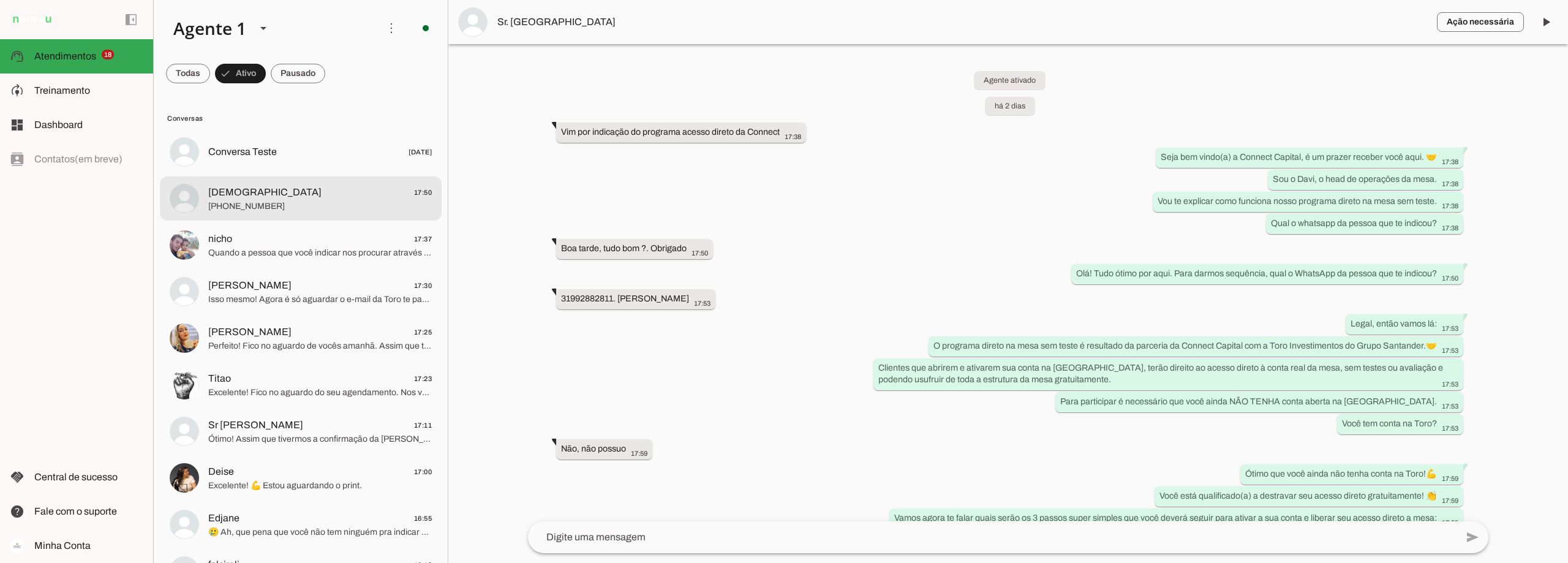
click at [279, 195] on span "Moisés 17:50" at bounding box center [320, 192] width 224 height 16
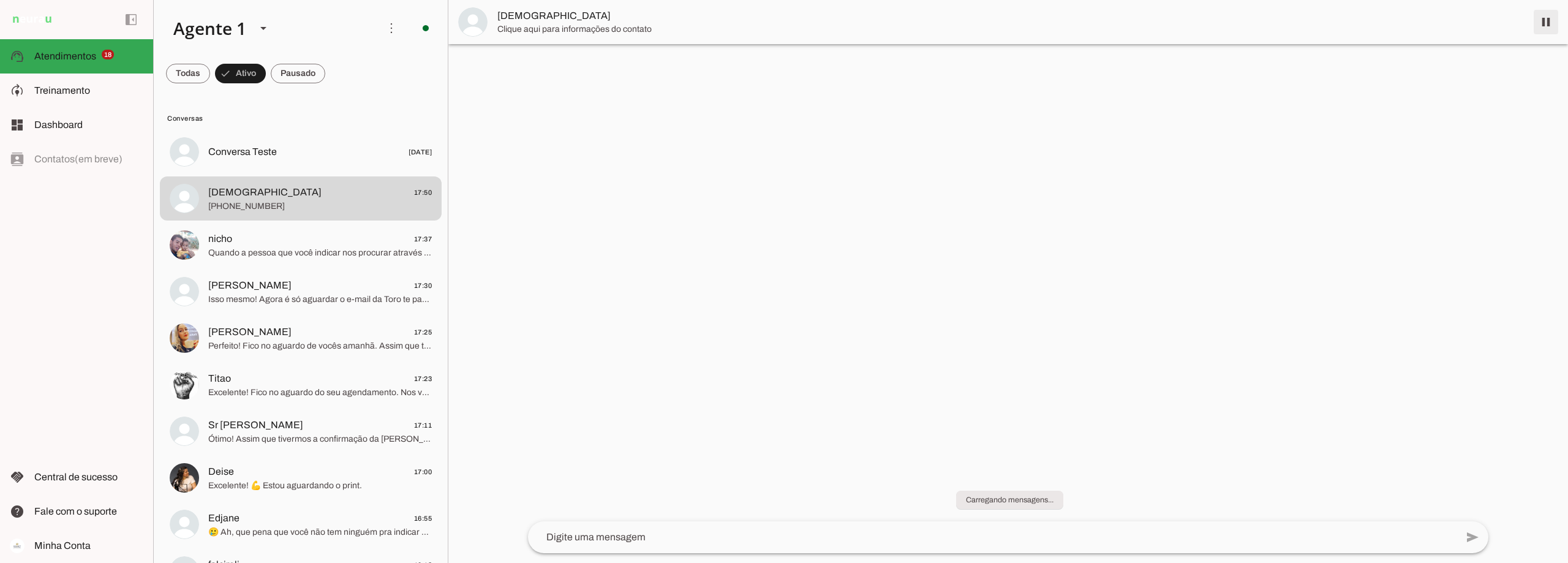
click at [1549, 26] on span at bounding box center [1546, 22] width 30 height 30
